Goal: Check status: Check status

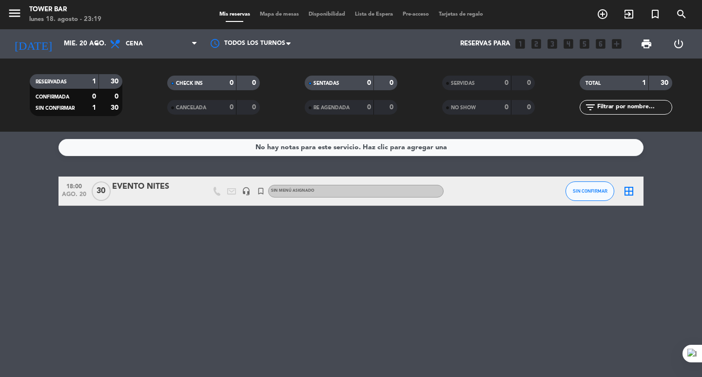
click at [631, 194] on icon "border_all" at bounding box center [629, 191] width 12 height 12
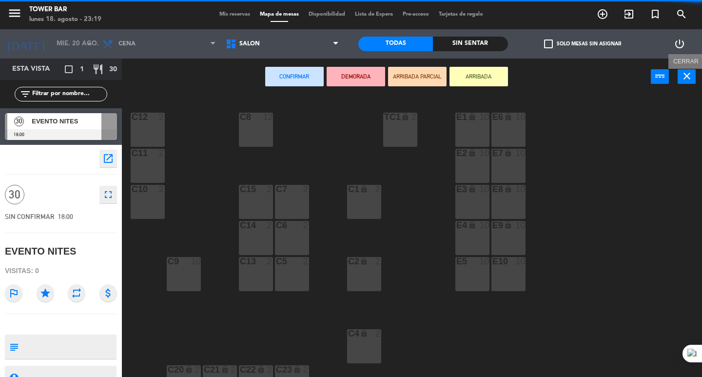
click at [681, 75] on icon "close" at bounding box center [687, 76] width 12 height 12
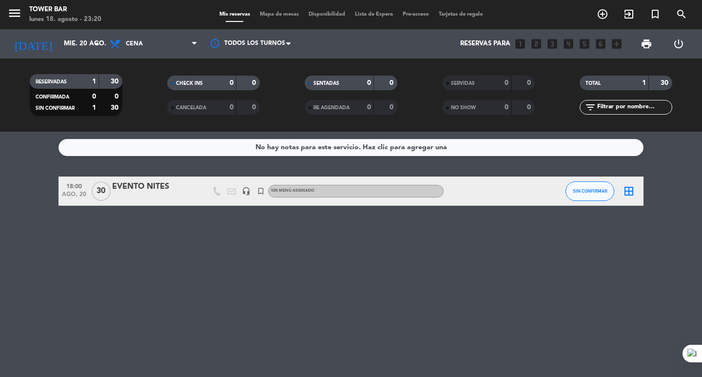
click at [641, 84] on div "1" at bounding box center [637, 83] width 20 height 11
click at [640, 79] on div "1" at bounding box center [637, 83] width 20 height 11
click at [74, 44] on input "mié. 20 ago." at bounding box center [102, 44] width 86 height 18
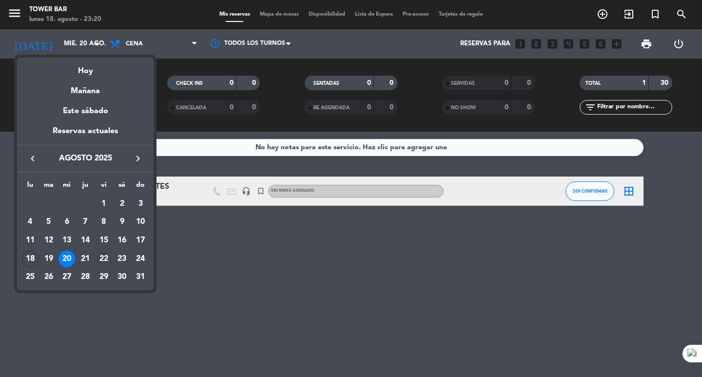
click at [104, 255] on div "22" at bounding box center [104, 259] width 17 height 17
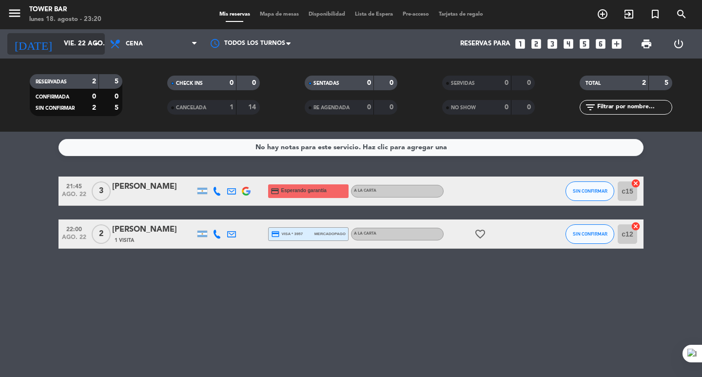
click at [73, 42] on input "vie. 22 ago." at bounding box center [102, 44] width 86 height 18
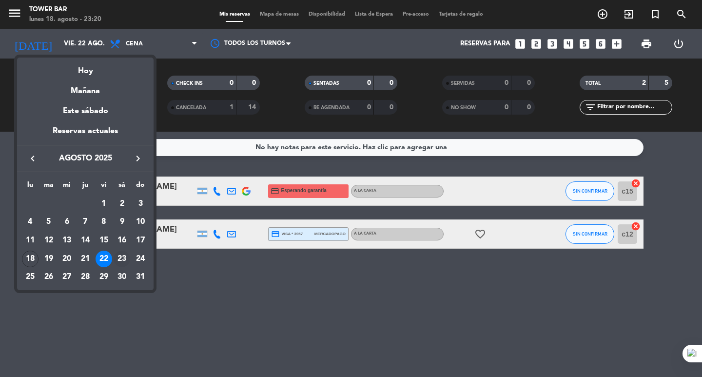
click at [127, 254] on div "23" at bounding box center [122, 259] width 17 height 17
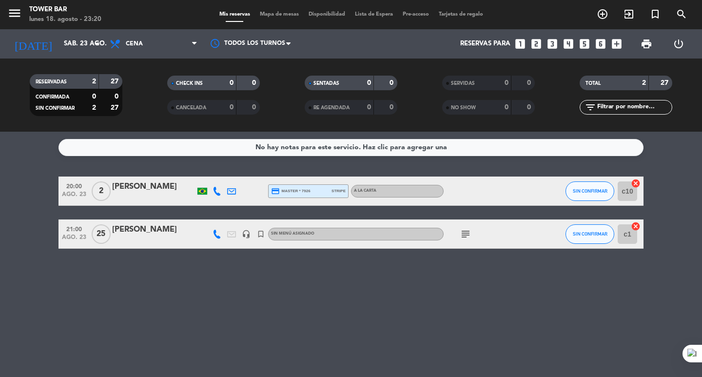
click at [470, 233] on icon "subject" at bounding box center [466, 234] width 12 height 12
click at [450, 302] on div "No hay notas para este servicio. Haz clic para agregar una 20:00 ago. 23 2 JULI…" at bounding box center [351, 254] width 702 height 245
click at [489, 229] on div "subject" at bounding box center [488, 234] width 88 height 29
click at [180, 241] on div at bounding box center [153, 241] width 83 height 8
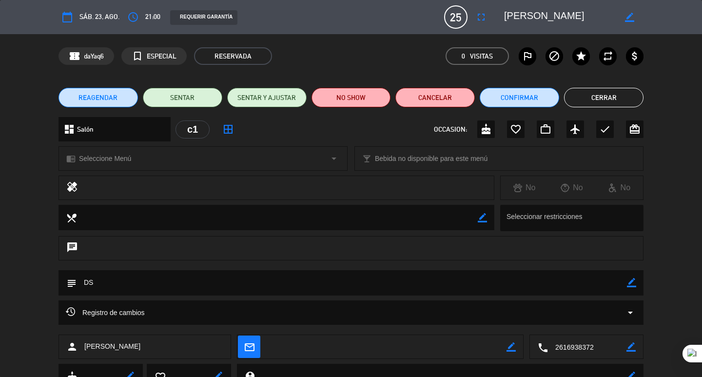
click at [591, 102] on button "Cerrar" at bounding box center [604, 98] width 80 height 20
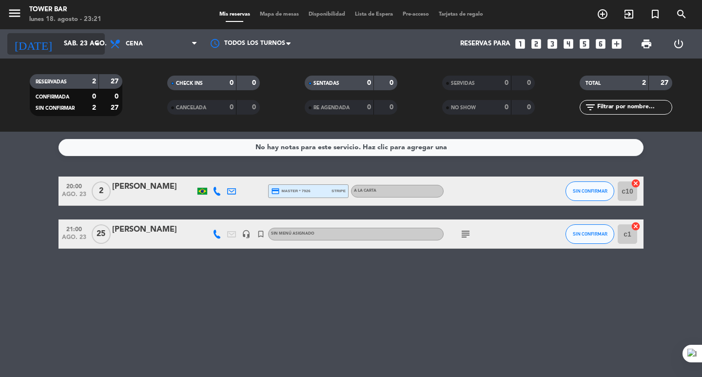
click at [96, 49] on icon "arrow_drop_down" at bounding box center [97, 44] width 12 height 12
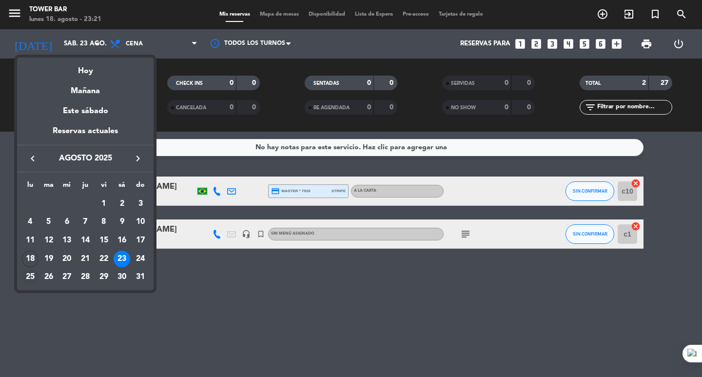
click at [34, 273] on div "25" at bounding box center [30, 277] width 17 height 17
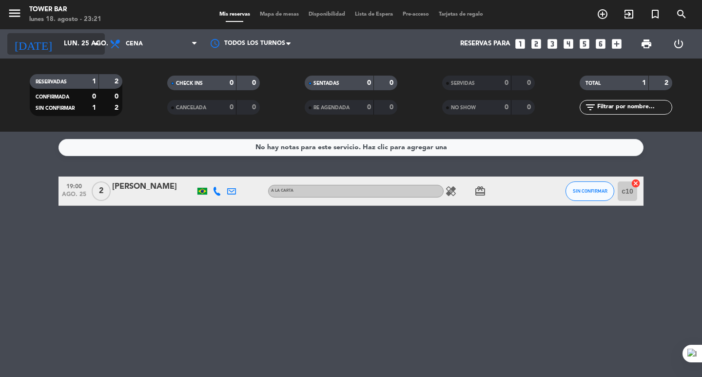
click at [87, 45] on input "lun. 25 ago." at bounding box center [102, 44] width 86 height 18
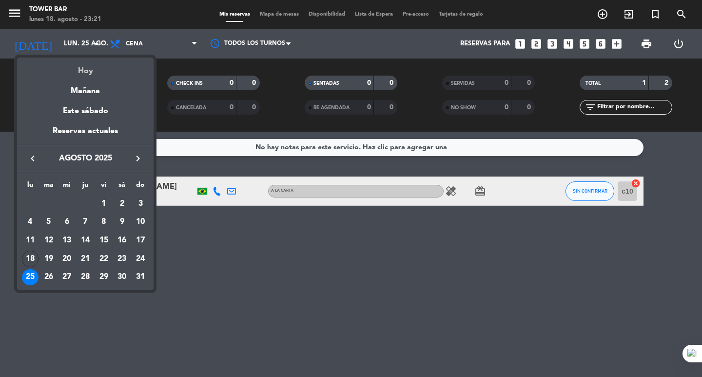
click at [96, 71] on div "Hoy" at bounding box center [85, 68] width 137 height 20
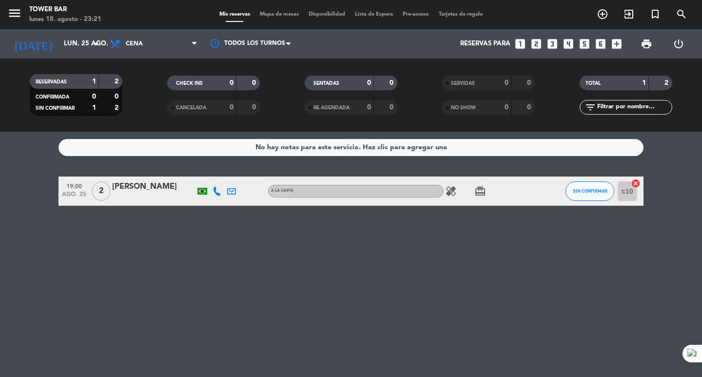
type input "lun. 18 ago."
